Goal: Task Accomplishment & Management: Complete application form

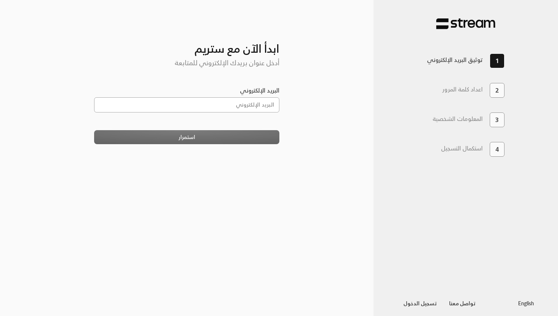
click at [219, 106] on input "البريد الإلكتروني" at bounding box center [187, 104] width 186 height 15
type input "[PERSON_NAME][EMAIL_ADDRESS][DOMAIN_NAME]"
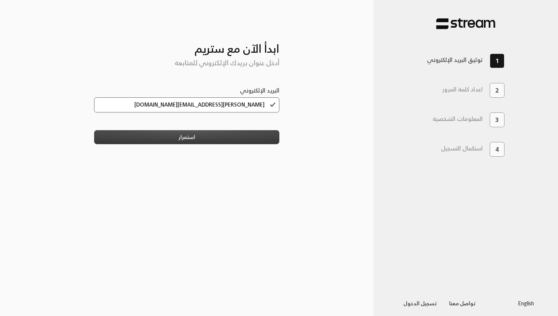
click at [205, 143] on button "استمرار" at bounding box center [187, 137] width 186 height 14
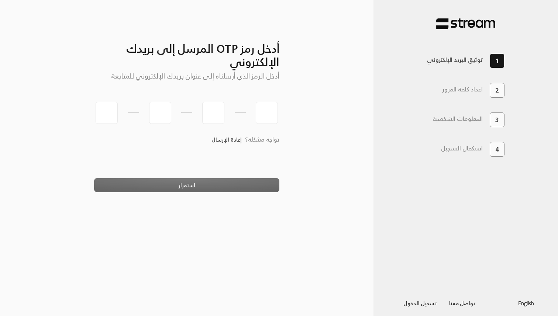
click at [226, 142] on link "إعادة الإرسال" at bounding box center [227, 139] width 30 height 15
click at [226, 141] on link "إعادة الإرسال" at bounding box center [227, 139] width 30 height 15
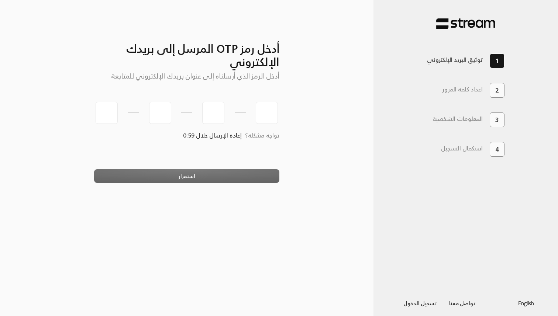
click at [227, 140] on span "إعادة الإرسال خلال 0:59" at bounding box center [212, 135] width 58 height 10
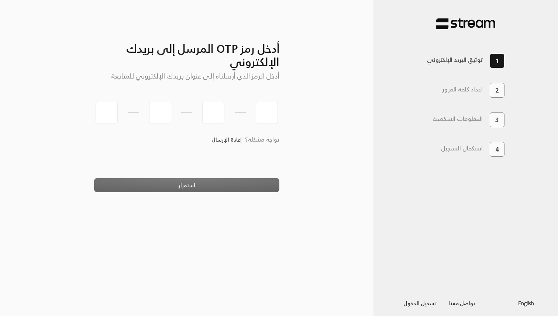
click at [231, 142] on link "إعادة الإرسال" at bounding box center [227, 139] width 30 height 15
